Goal: Register for event/course

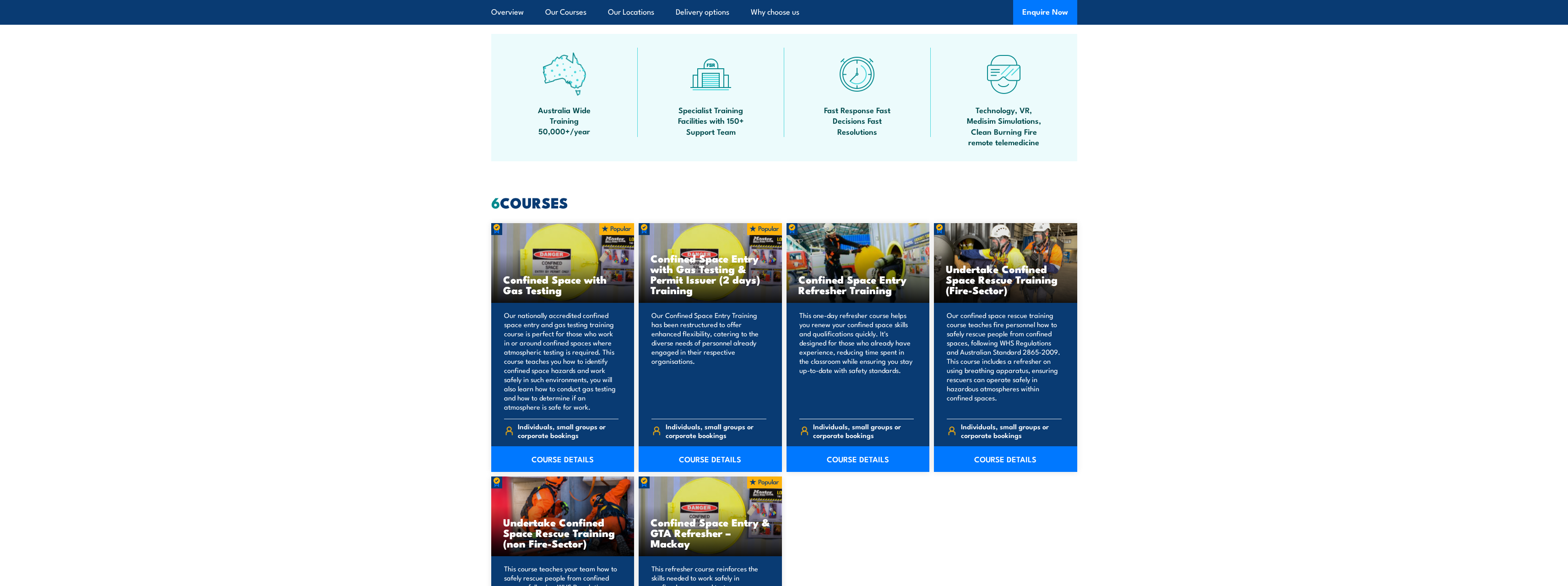
scroll to position [687, 0]
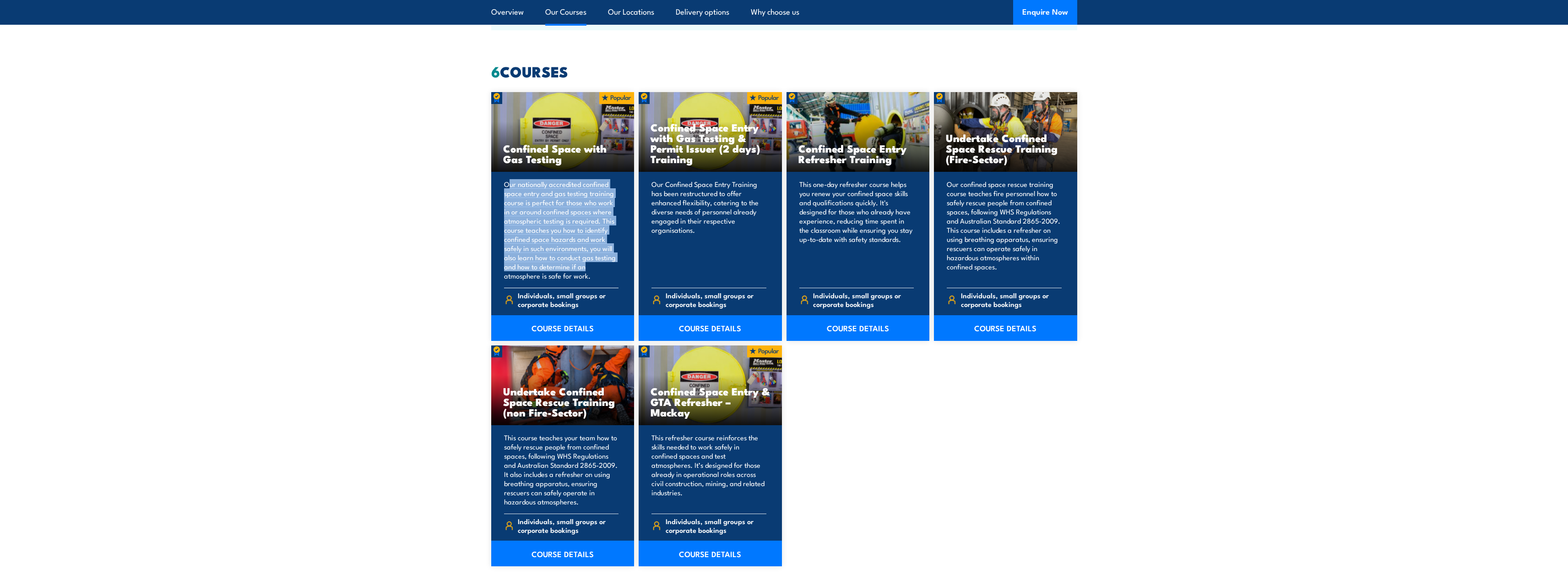
drag, startPoint x: 525, startPoint y: 190, endPoint x: 592, endPoint y: 267, distance: 102.1
click at [592, 267] on p "Our nationally accredited confined space entry and gas testing training course …" at bounding box center [562, 229] width 115 height 101
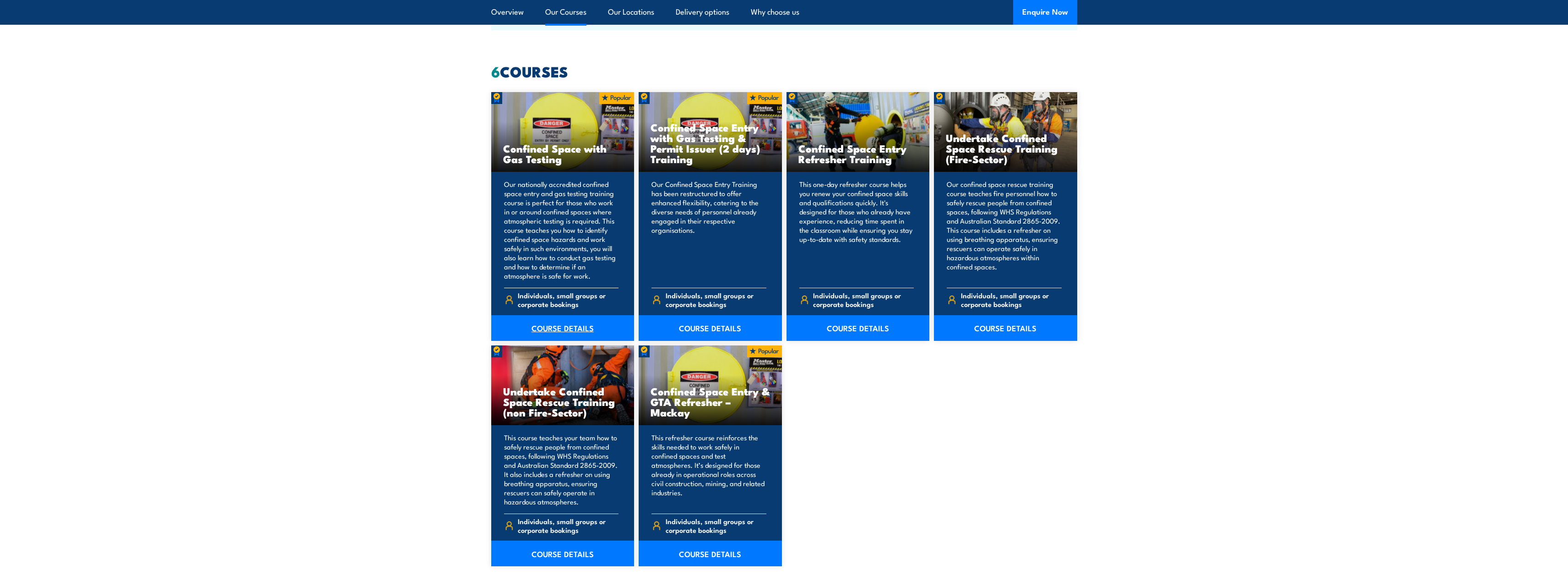
click at [566, 333] on link "COURSE DETAILS" at bounding box center [563, 328] width 143 height 26
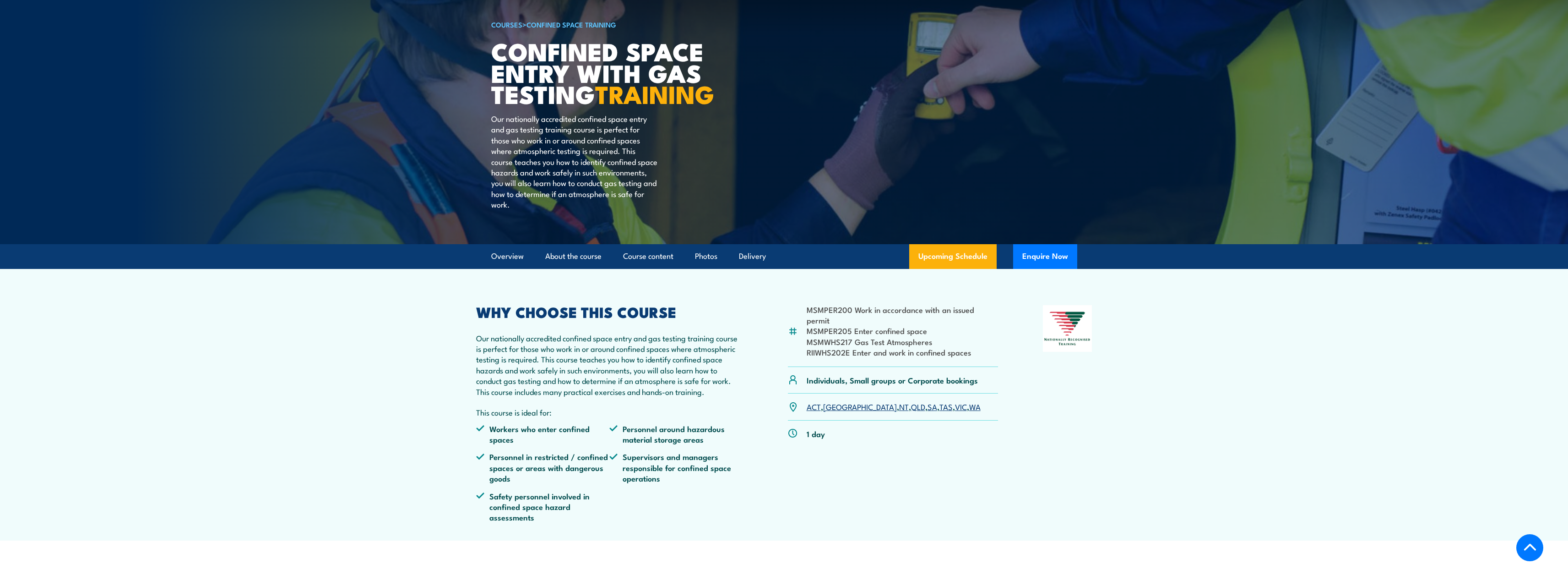
scroll to position [183, 0]
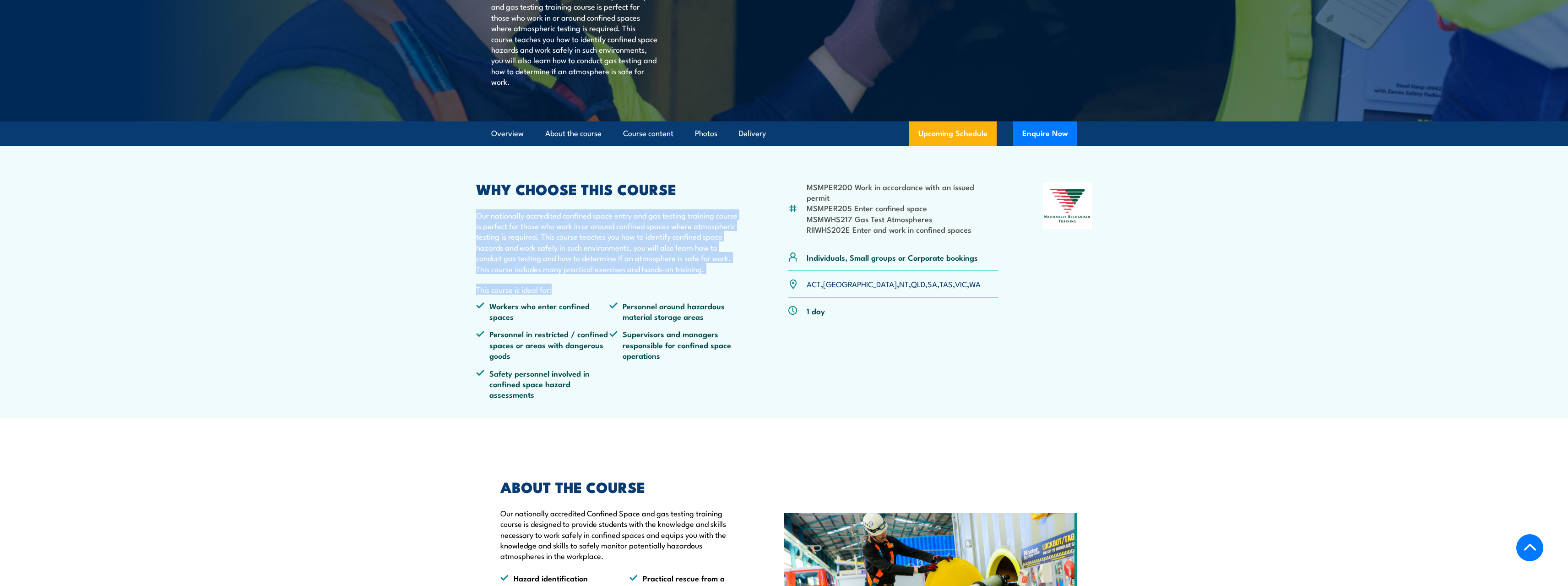
drag, startPoint x: 467, startPoint y: 238, endPoint x: 696, endPoint y: 298, distance: 236.7
click at [696, 298] on article "MSMPER200 Work in accordance with an issued permit MSMPER205 Enter confined spa…" at bounding box center [784, 282] width 641 height 272
click at [710, 274] on p "Our nationally accredited confined space entry and gas testing training course …" at bounding box center [609, 241] width 267 height 64
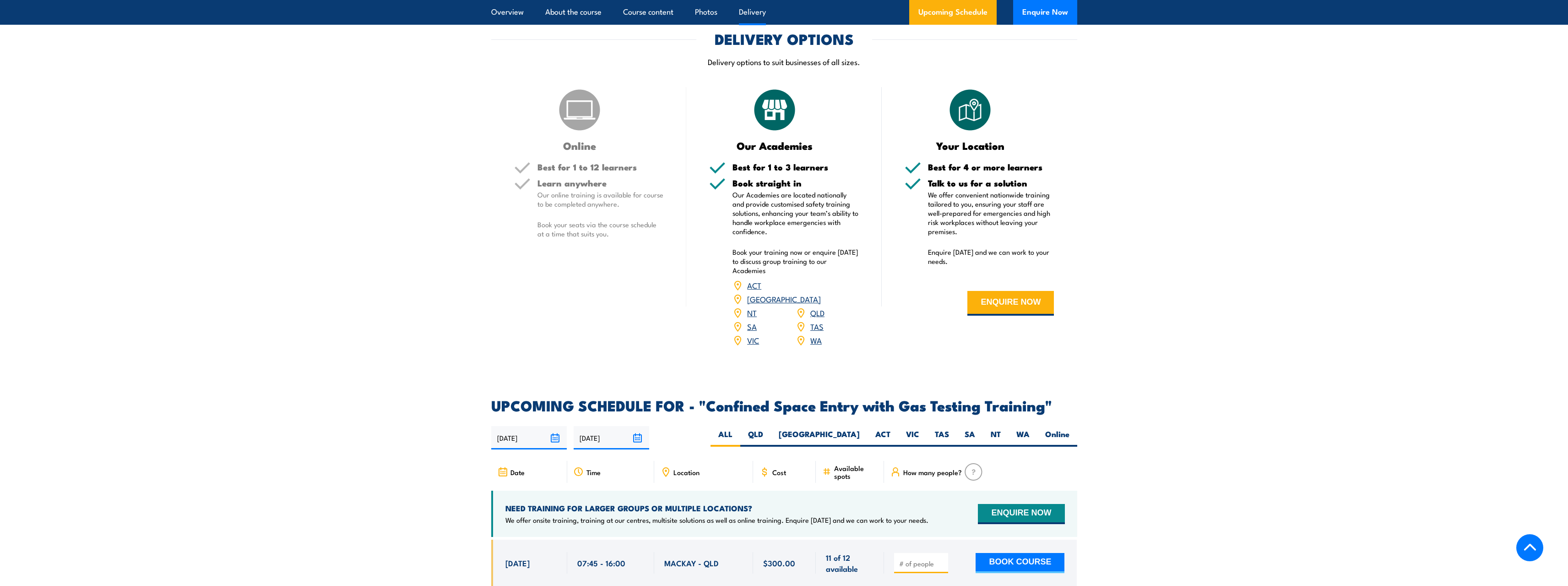
scroll to position [1191, 0]
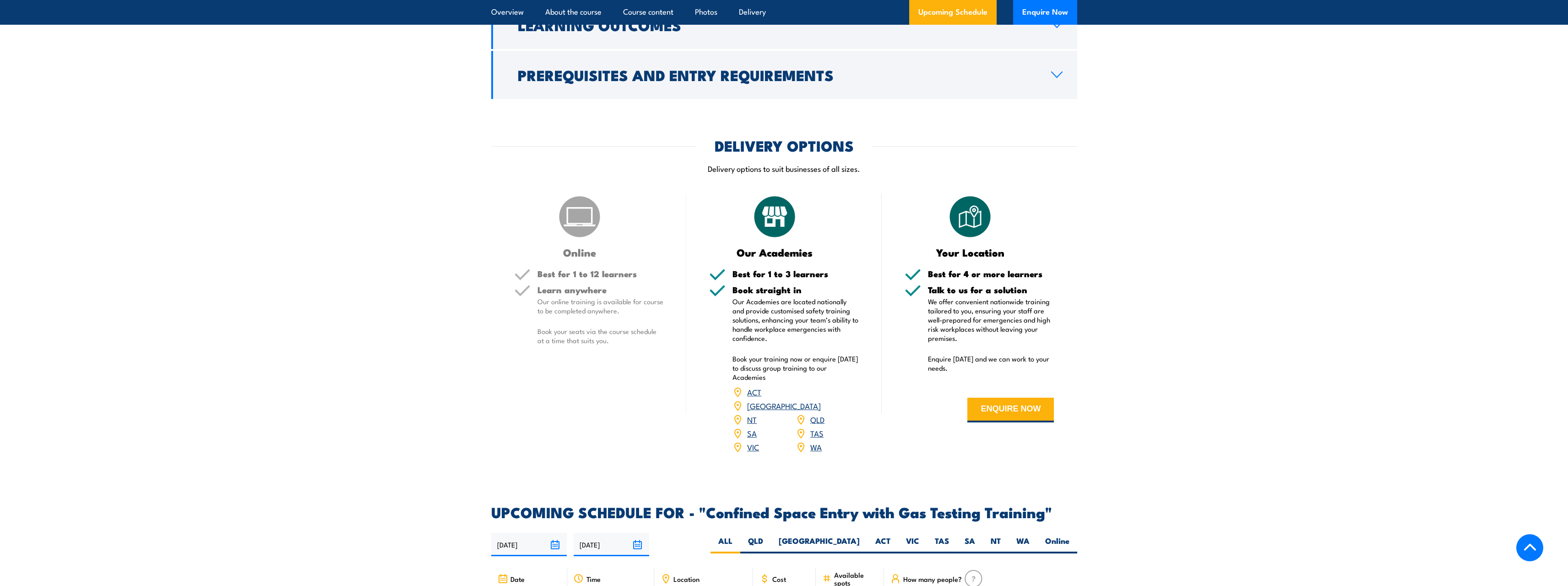
click at [752, 397] on link "ACT" at bounding box center [754, 392] width 14 height 11
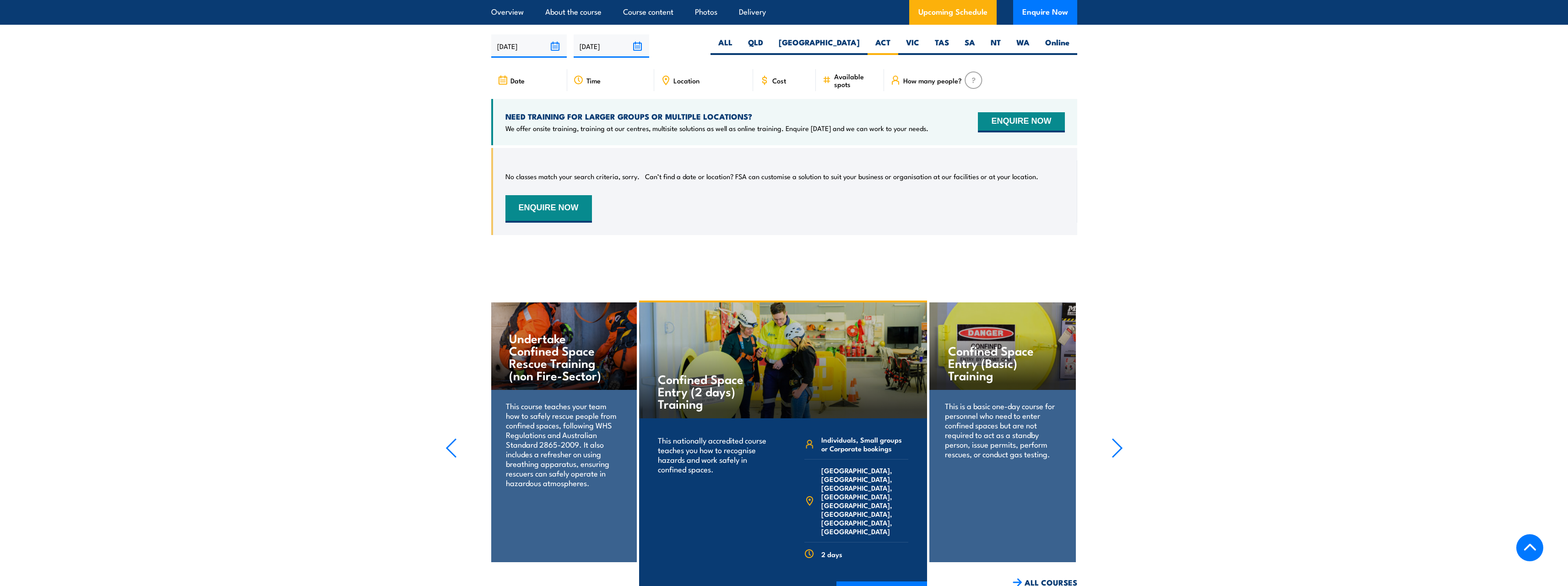
scroll to position [1693, 0]
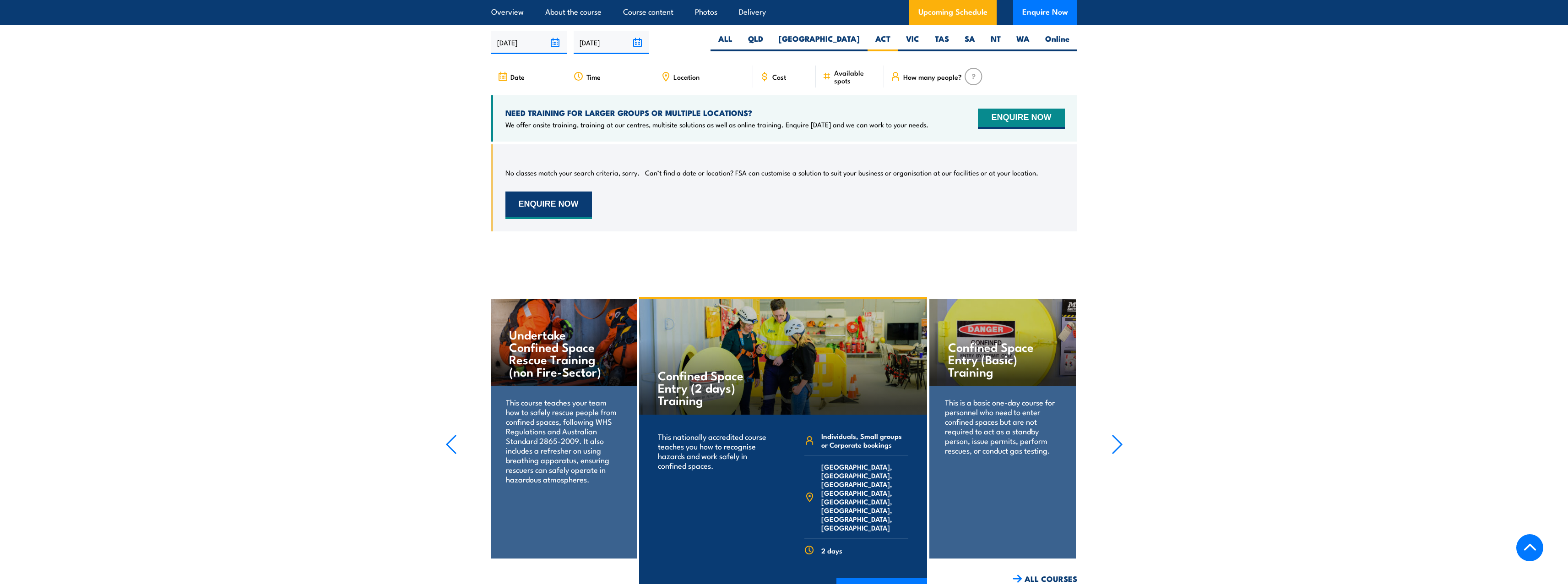
click at [560, 201] on button "ENQUIRE NOW" at bounding box center [549, 205] width 87 height 28
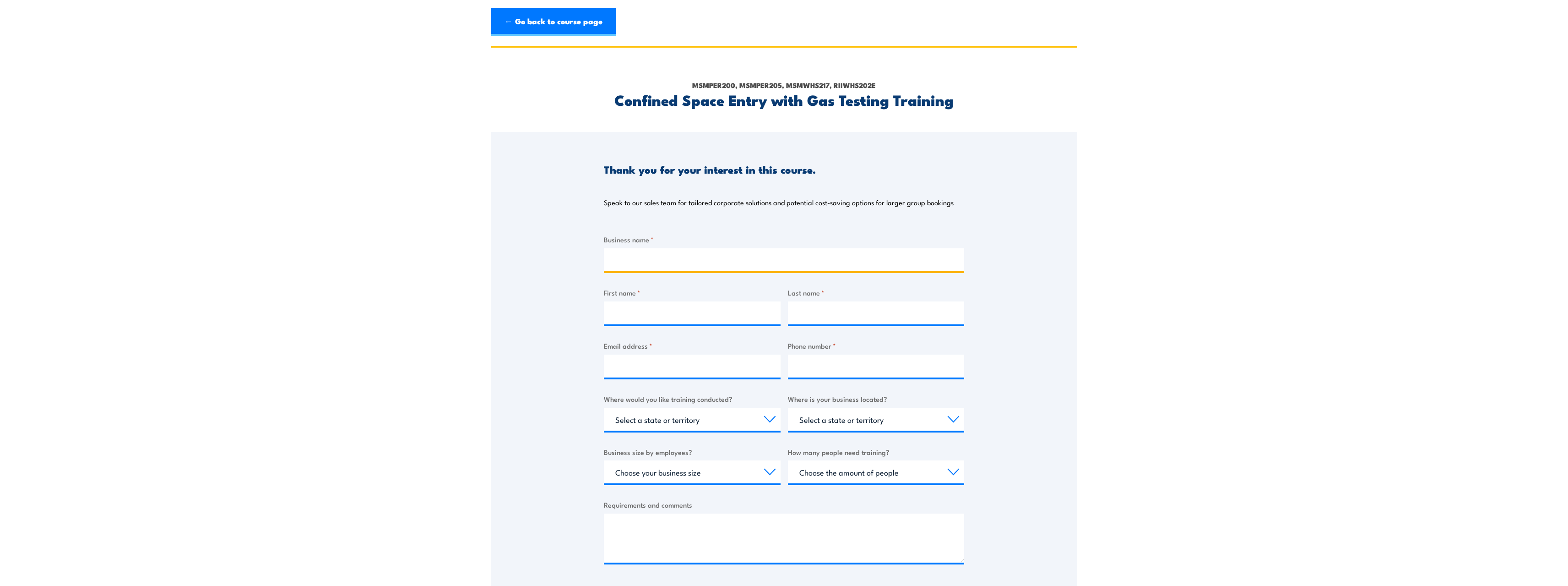
click at [653, 256] on input "Business name *" at bounding box center [784, 260] width 360 height 23
type input "Venture Plumbing"
type input "Alex"
type input "Hayward"
click at [660, 357] on input "Email address *" at bounding box center [692, 366] width 176 height 23
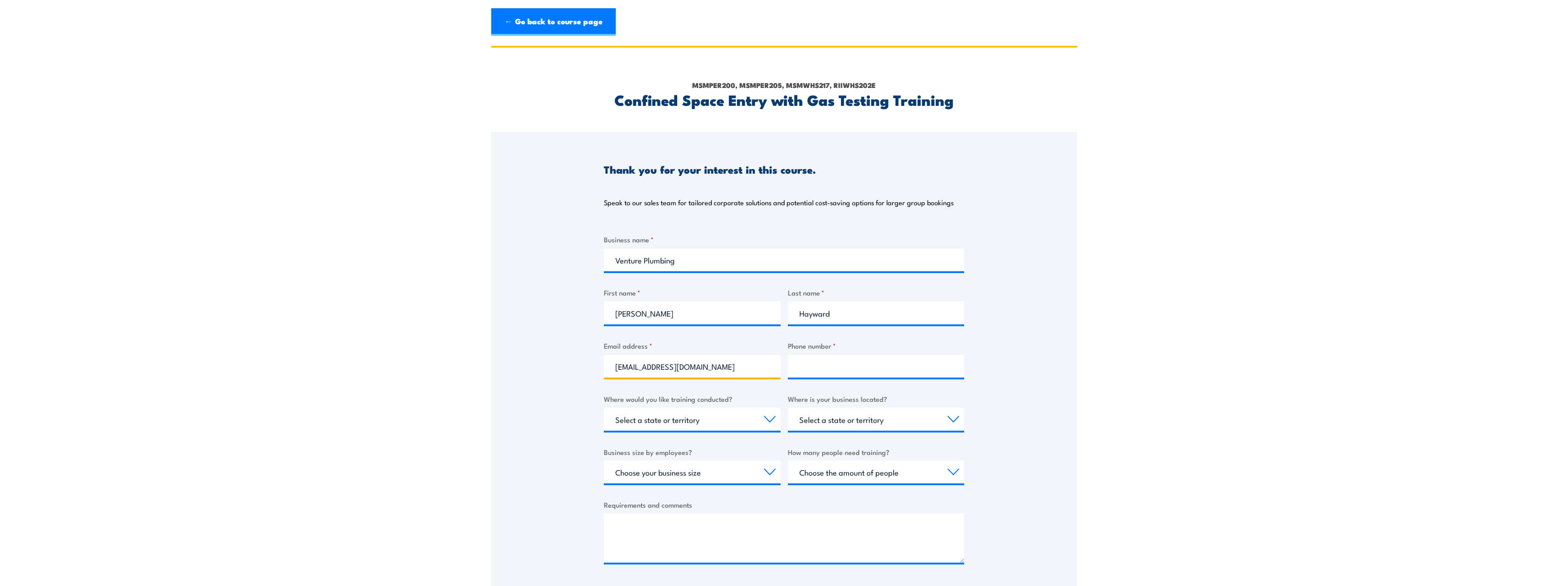
type input "office@venturecbr.com.au"
